Goal: Information Seeking & Learning: Learn about a topic

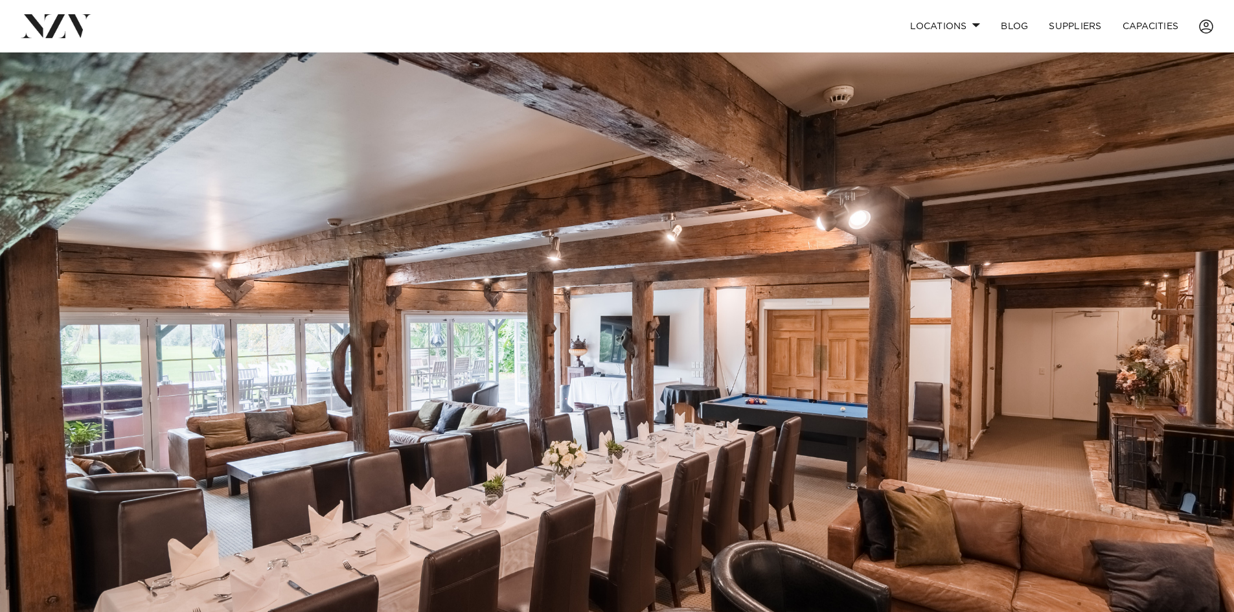
click at [1208, 308] on img at bounding box center [617, 341] width 1234 height 579
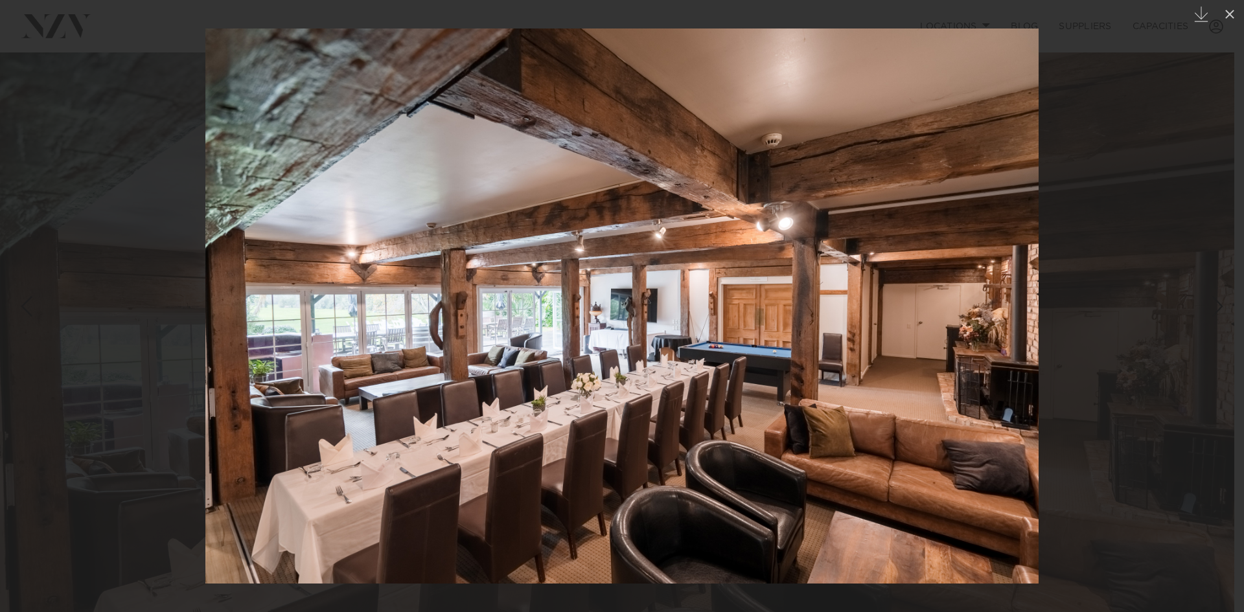
click at [1211, 302] on div "Next slide" at bounding box center [1217, 306] width 17 height 25
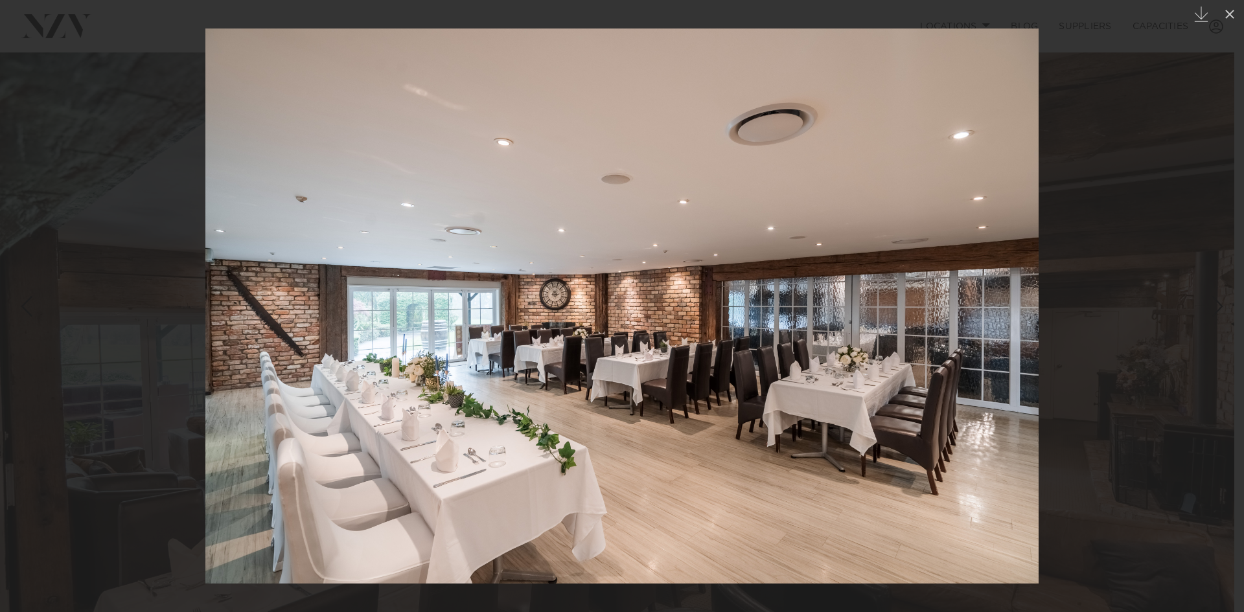
click at [1211, 302] on div "21 / 21 Created with Sketch." at bounding box center [622, 306] width 1244 height 612
click at [1211, 317] on div "Next slide" at bounding box center [1217, 306] width 17 height 25
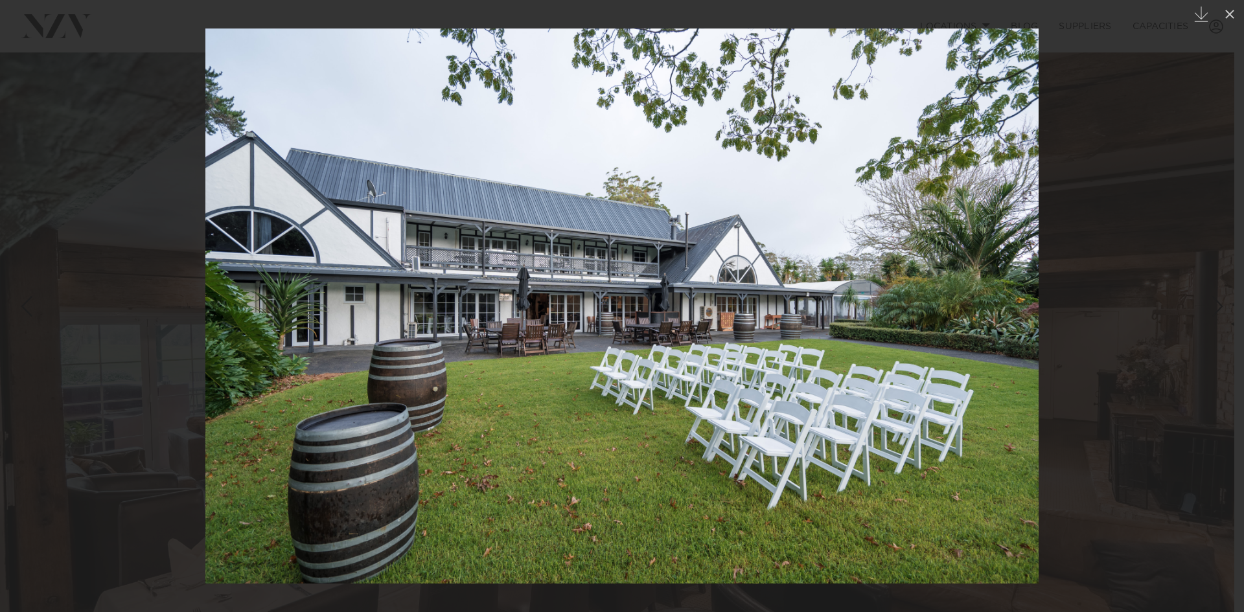
click at [1202, 316] on link at bounding box center [1220, 306] width 45 height 65
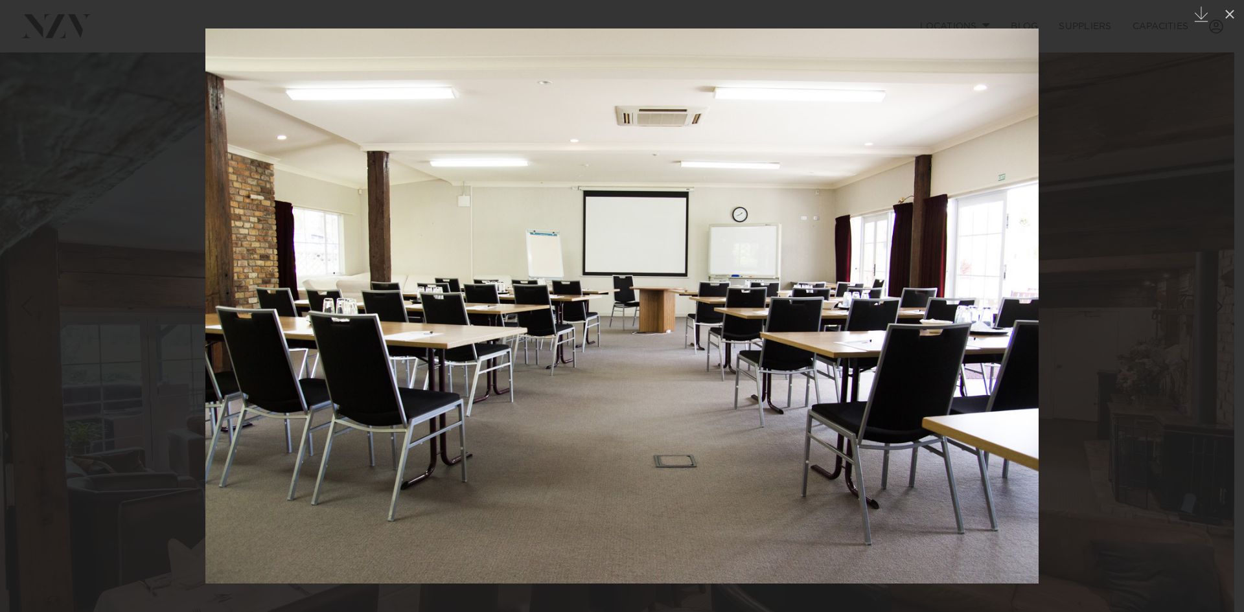
click at [1188, 301] on div at bounding box center [622, 306] width 1244 height 612
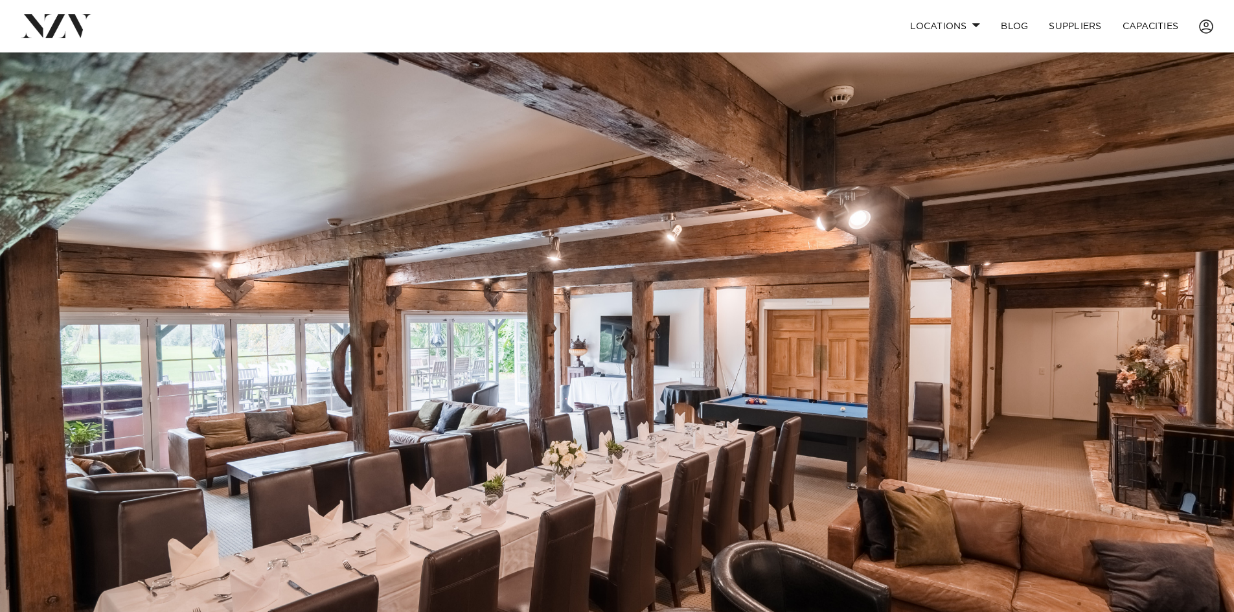
click at [1188, 301] on img at bounding box center [617, 341] width 1234 height 579
